Goal: Task Accomplishment & Management: Use online tool/utility

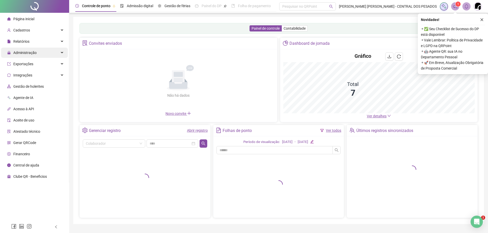
click at [52, 52] on div "Administração" at bounding box center [34, 53] width 67 height 10
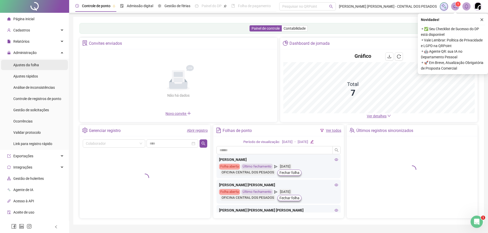
click at [29, 66] on span "Ajustes da folha" at bounding box center [26, 65] width 26 height 4
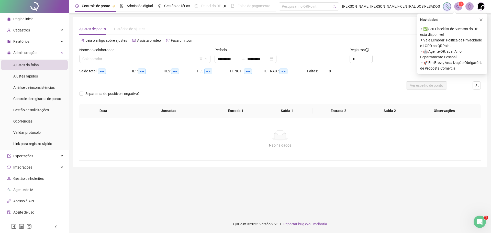
type input "**********"
click at [29, 10] on div at bounding box center [34, 6] width 69 height 13
